Goal: Use online tool/utility: Use online tool/utility

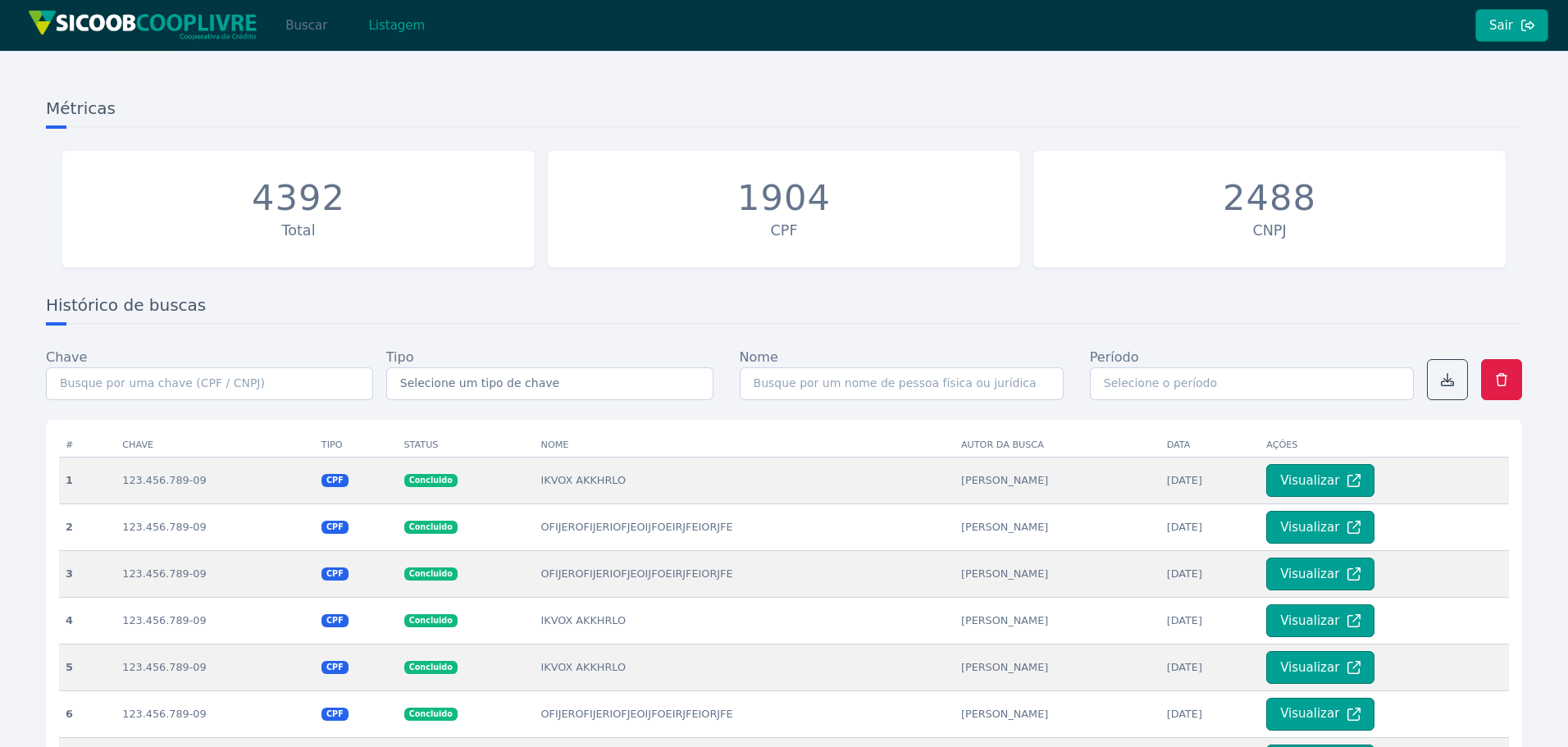
click at [309, 31] on button "Buscar" at bounding box center [306, 25] width 70 height 32
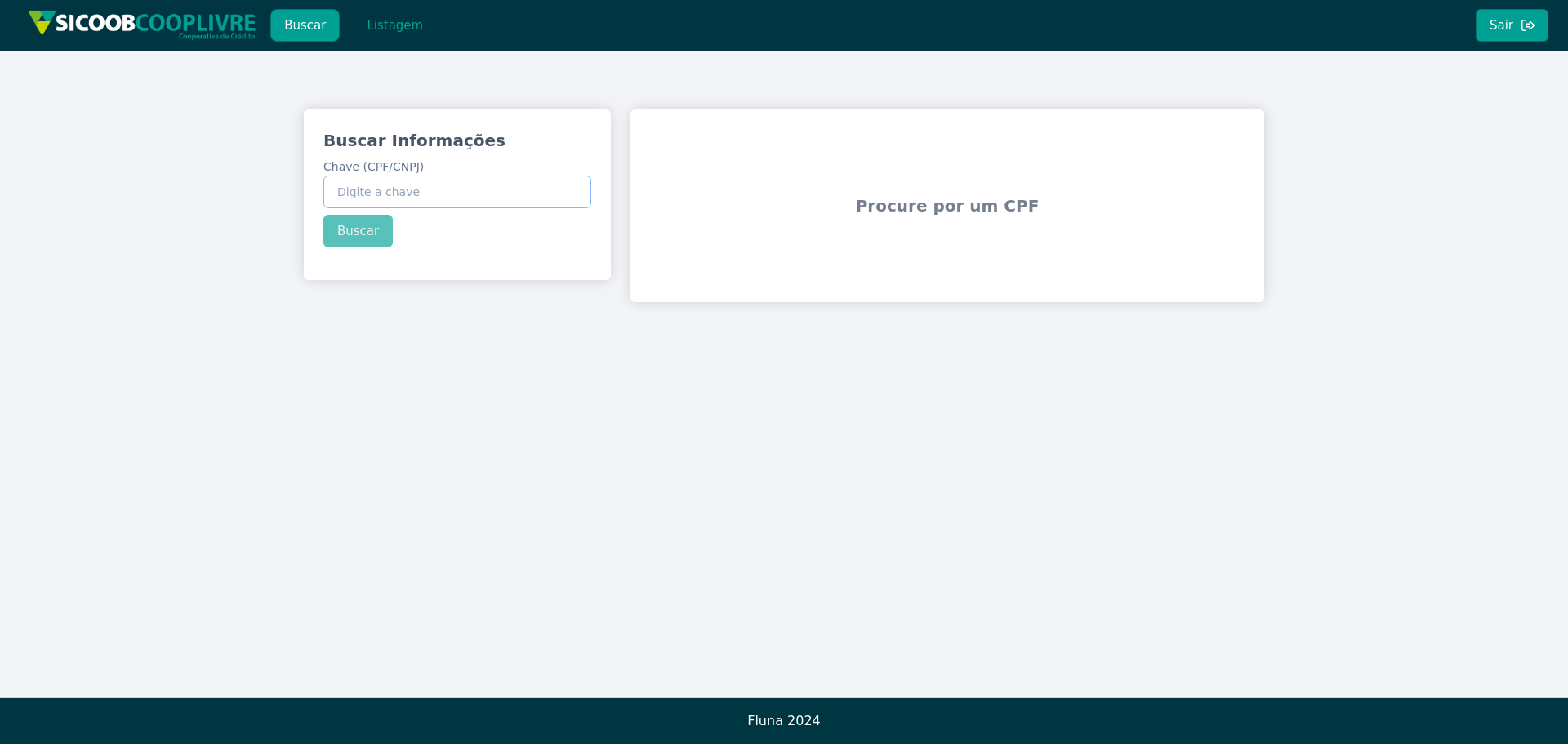
click at [461, 194] on input "Chave (CPF/CNPJ)" at bounding box center [457, 192] width 268 height 32
paste input "331.008.868-52"
type input "331.008.868-52"
click at [364, 225] on div "Buscar Informações Chave (CPF/CNPJ) 331.008.868-52 Buscar" at bounding box center [457, 188] width 307 height 157
click at [363, 231] on button "Buscar" at bounding box center [358, 231] width 69 height 32
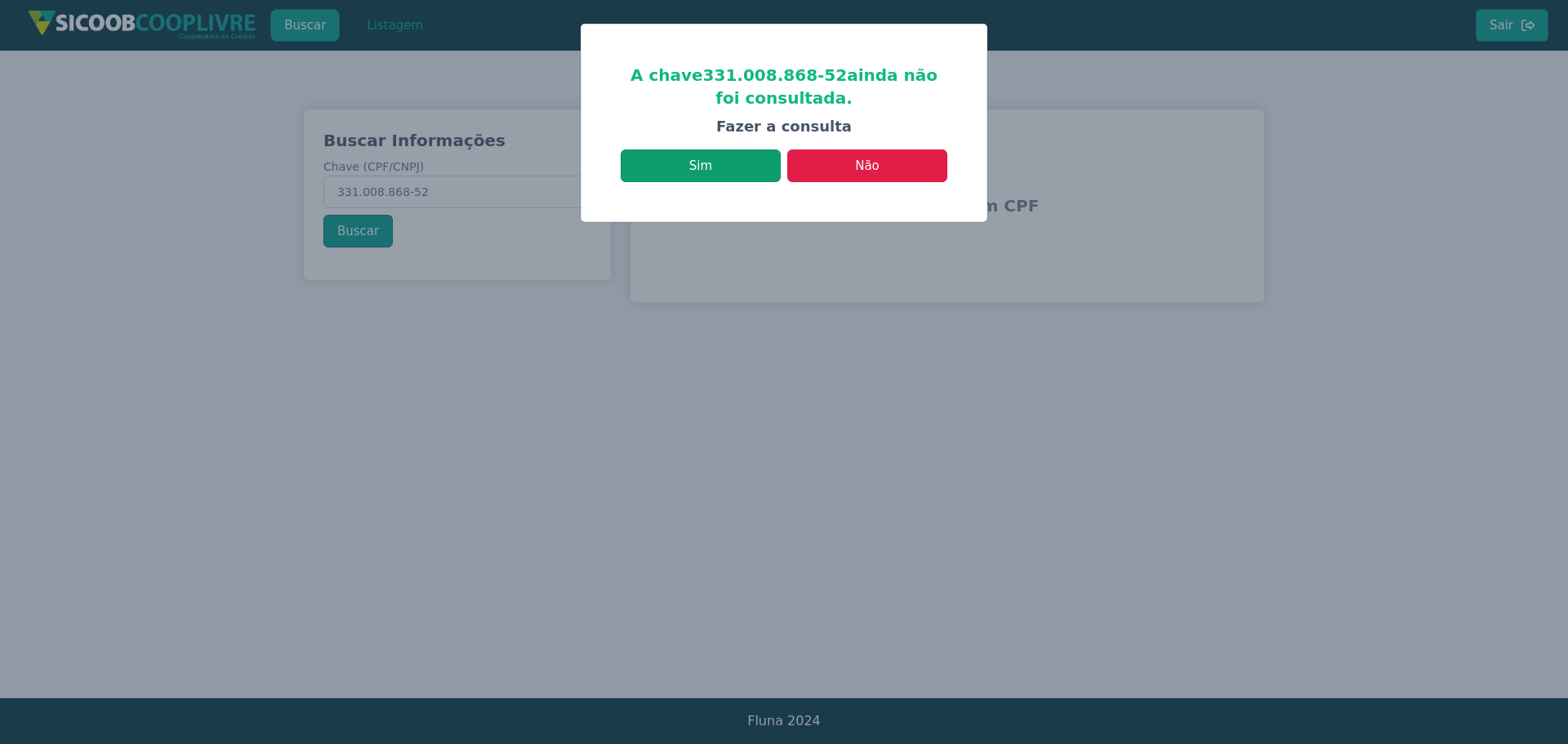
click at [722, 159] on button "Sim" at bounding box center [701, 165] width 160 height 32
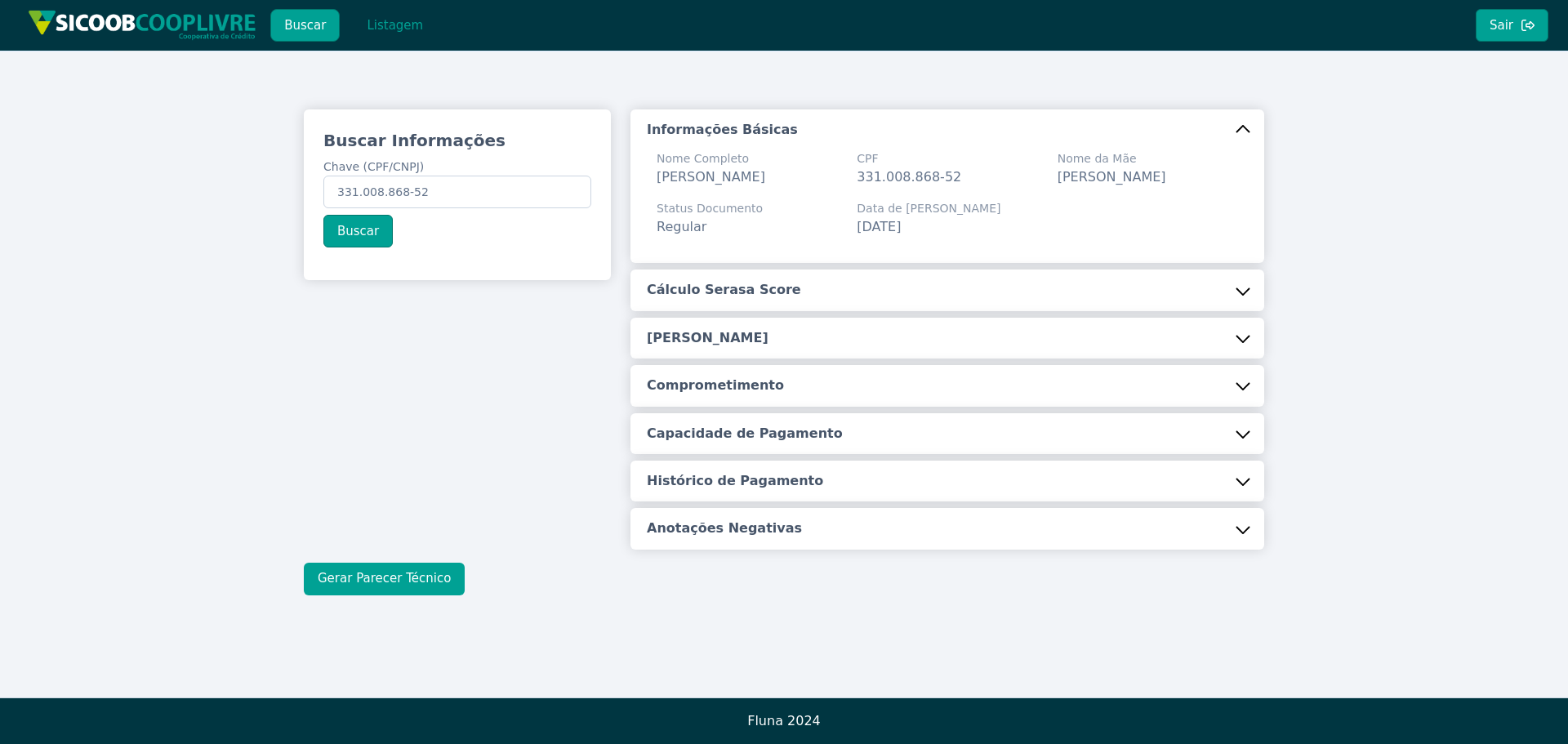
click at [418, 573] on button "Gerar Parecer Técnico" at bounding box center [384, 579] width 161 height 32
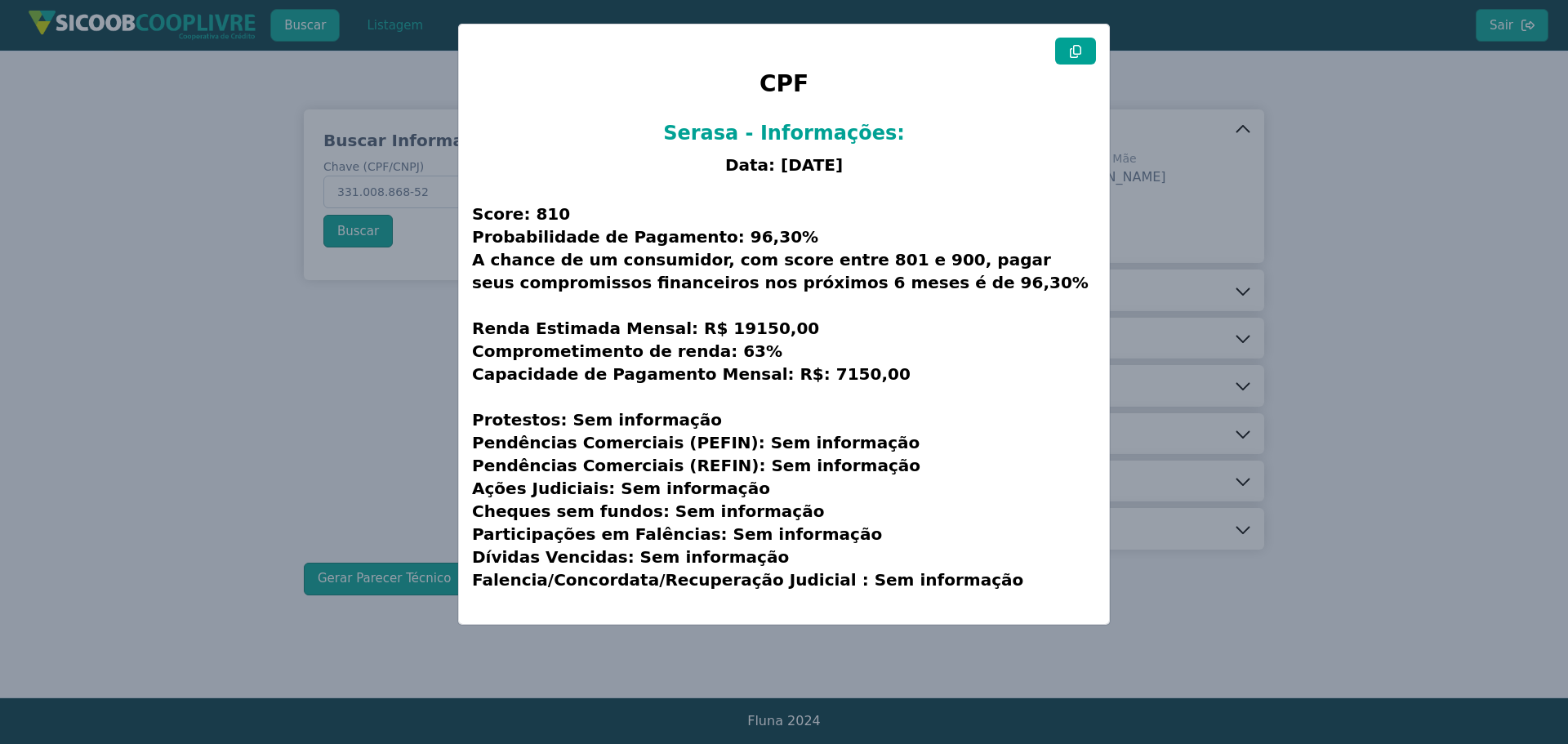
click at [1075, 52] on icon at bounding box center [1074, 51] width 13 height 13
drag, startPoint x: 200, startPoint y: 279, endPoint x: 137, endPoint y: 241, distance: 73.6
click at [198, 281] on modal-container "CPF Serasa - Informações: Data: [DATE] Score: 810 Probabilidade de Pagamento: 9…" at bounding box center [784, 372] width 1568 height 744
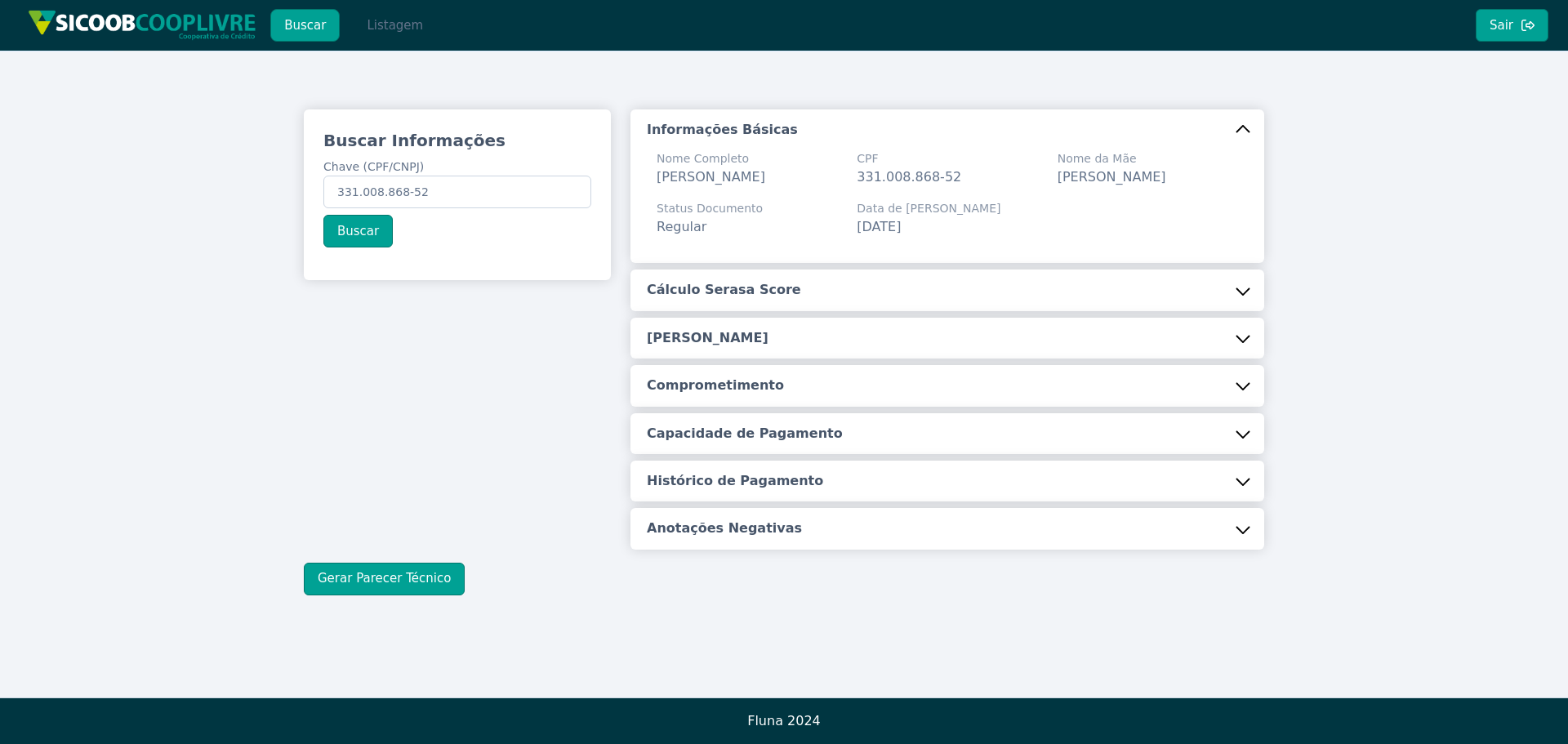
click at [391, 30] on button "Listagem" at bounding box center [395, 24] width 84 height 32
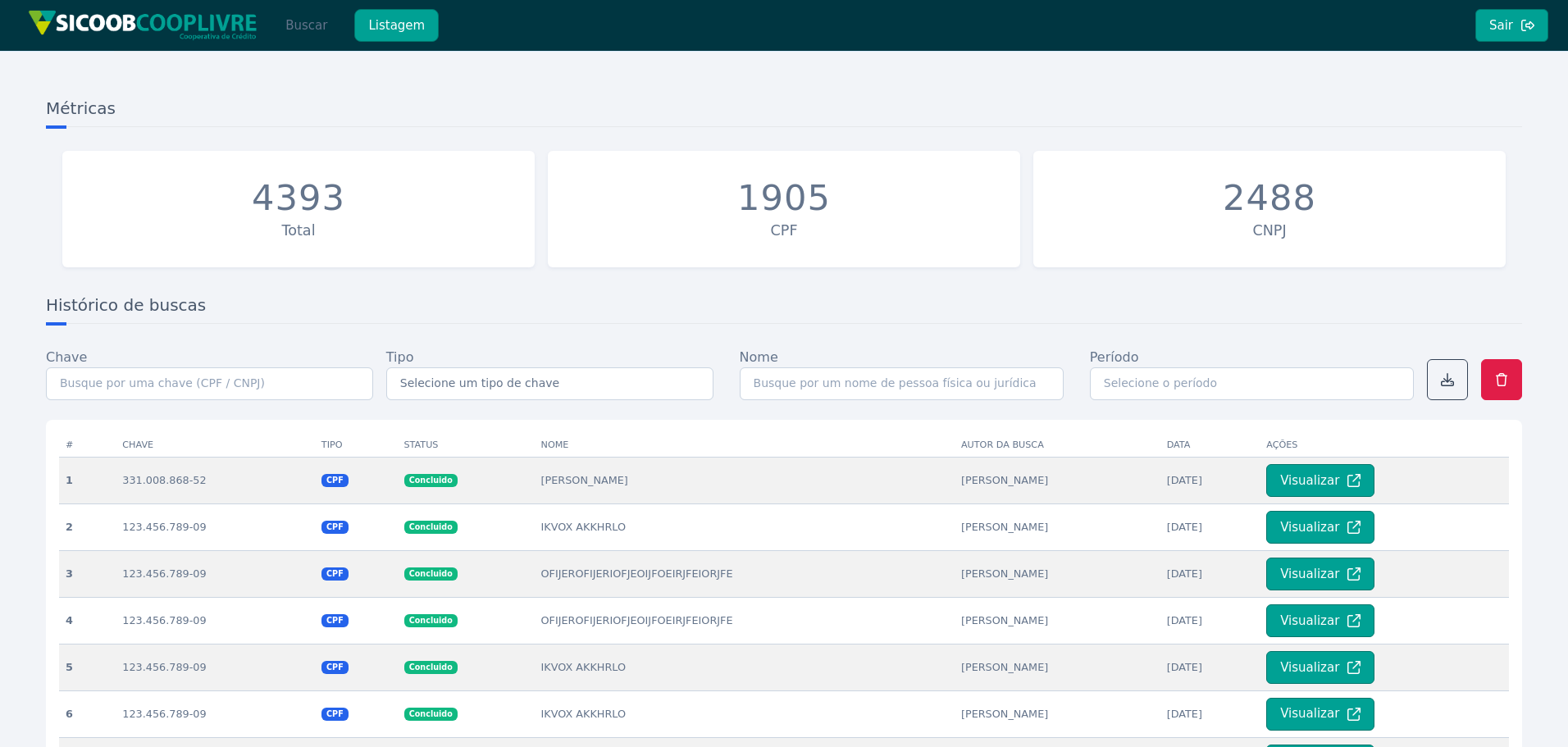
click at [313, 20] on button "Buscar" at bounding box center [306, 25] width 70 height 32
